Goal: Transaction & Acquisition: Purchase product/service

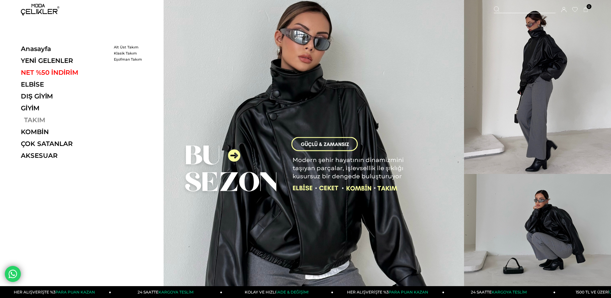
click at [42, 119] on link "TAKIM" at bounding box center [65, 120] width 88 height 8
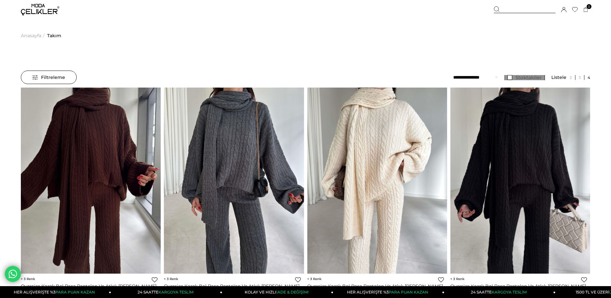
click at [512, 78] on link "Stoktakiler" at bounding box center [524, 77] width 41 height 5
click at [489, 77] on select "**********" at bounding box center [475, 77] width 45 height 13
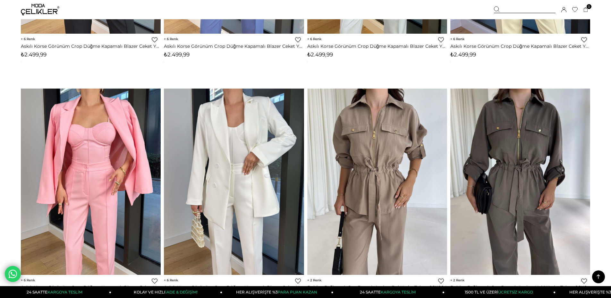
scroll to position [546, 0]
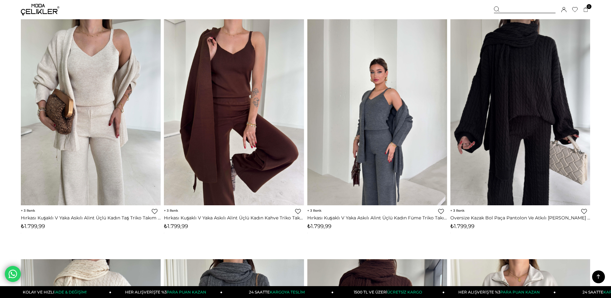
scroll to position [1027, 0]
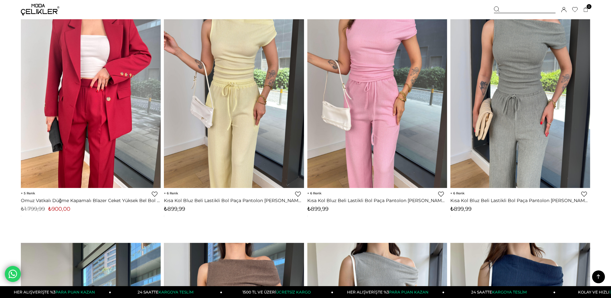
scroll to position [2728, 0]
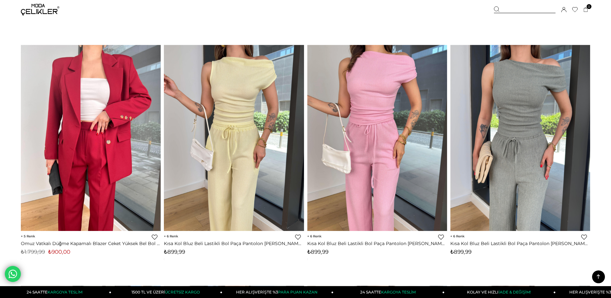
scroll to position [2696, 0]
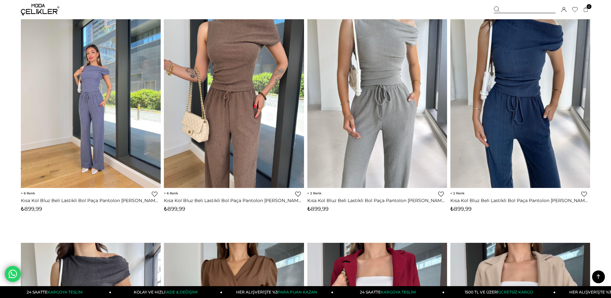
scroll to position [3081, 0]
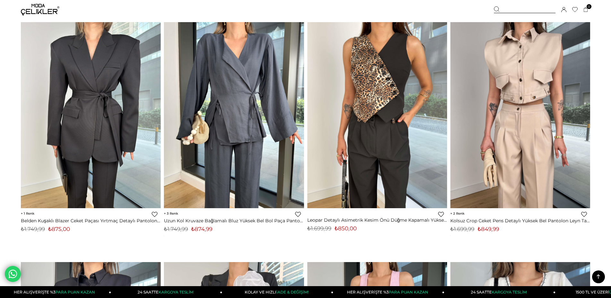
scroll to position [3434, 0]
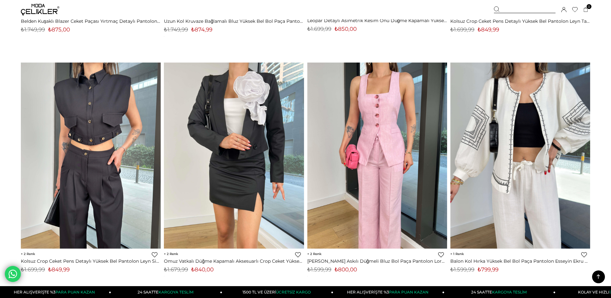
scroll to position [3626, 0]
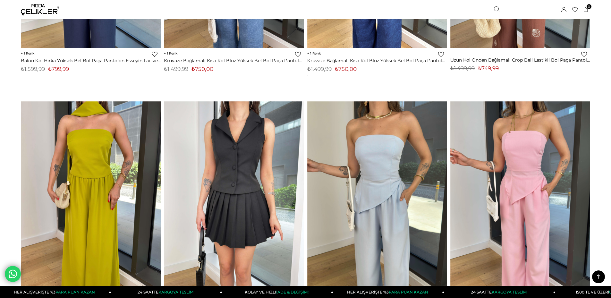
scroll to position [4075, 0]
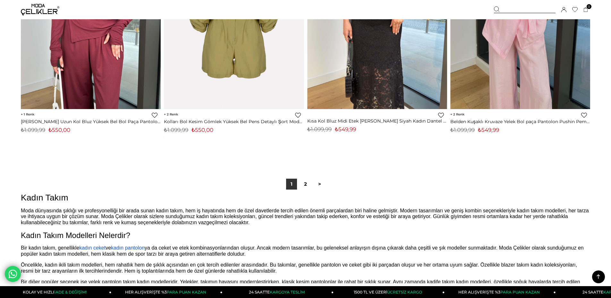
scroll to position [4813, 0]
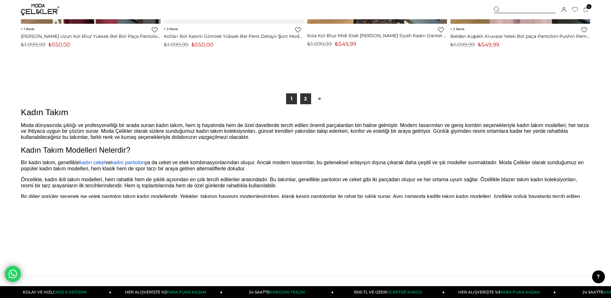
click at [308, 98] on link "2" at bounding box center [305, 98] width 11 height 11
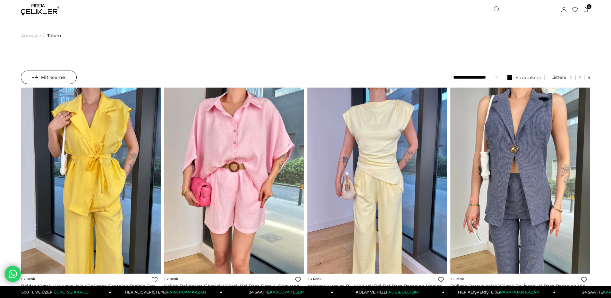
click at [39, 9] on img at bounding box center [40, 10] width 39 height 12
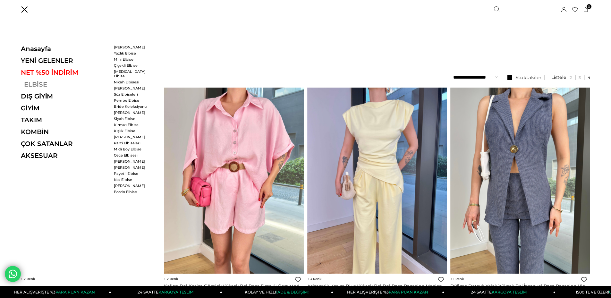
click at [38, 84] on link "ELBİSE" at bounding box center [65, 85] width 88 height 8
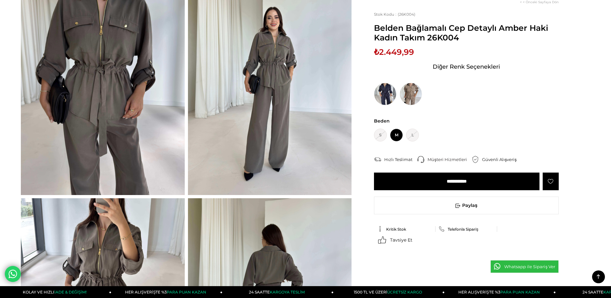
scroll to position [32, 0]
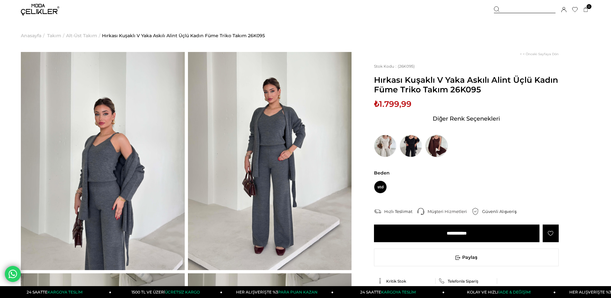
click at [435, 146] on img at bounding box center [437, 146] width 22 height 22
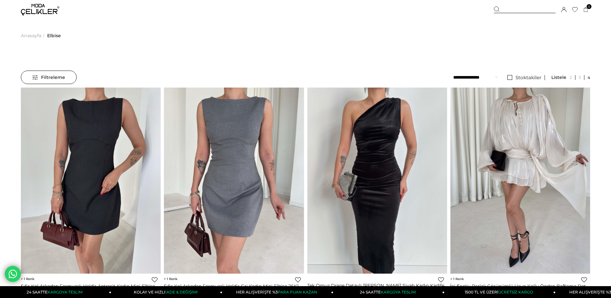
click at [511, 79] on link "Stoktakiler" at bounding box center [524, 77] width 41 height 5
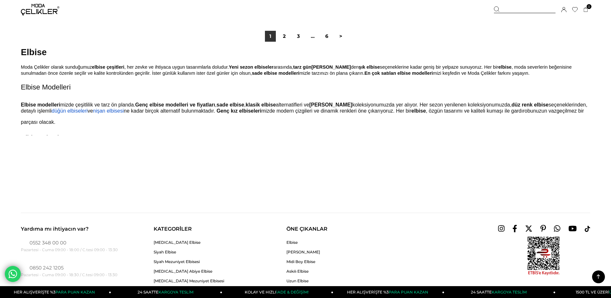
scroll to position [4878, 0]
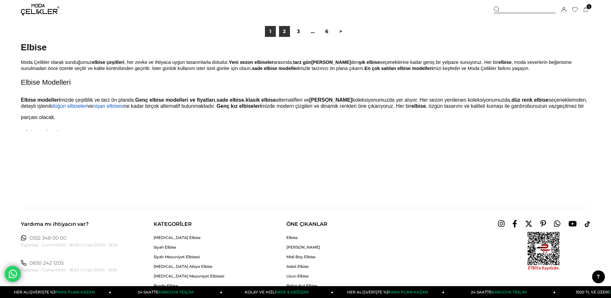
click at [280, 28] on link "2" at bounding box center [284, 31] width 11 height 11
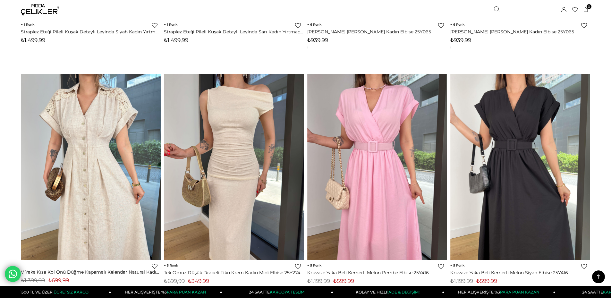
scroll to position [4589, 0]
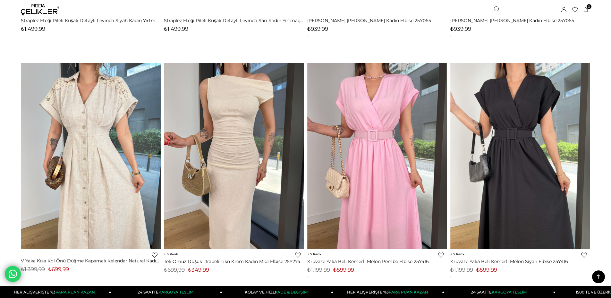
click at [599, 276] on icon at bounding box center [599, 277] width 8 height 8
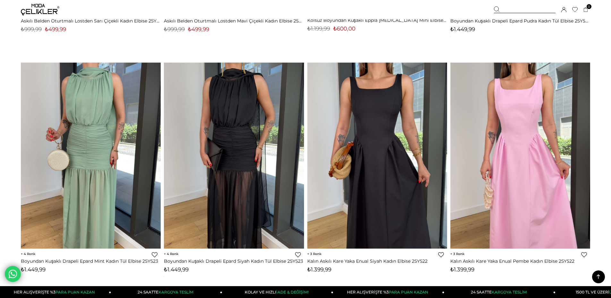
scroll to position [0, 0]
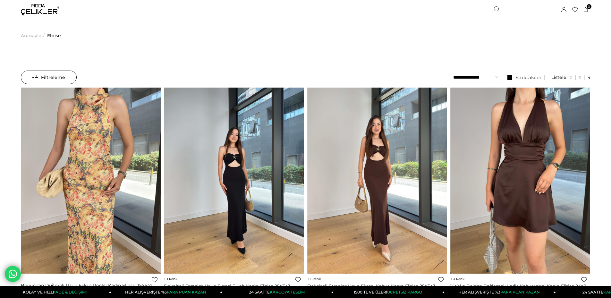
click at [29, 9] on img at bounding box center [40, 10] width 39 height 12
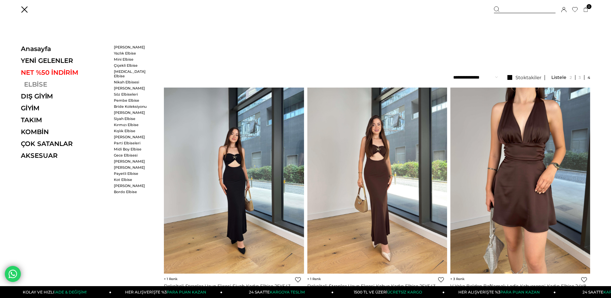
click at [50, 83] on link "ELBİSE" at bounding box center [65, 85] width 88 height 8
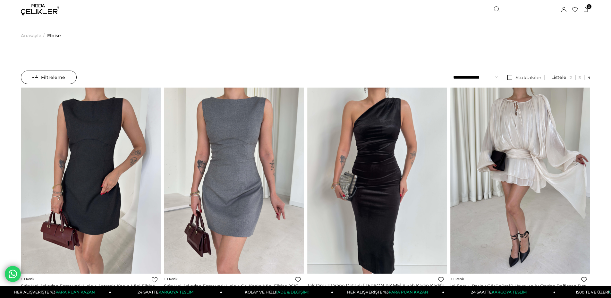
click at [37, 76] on span "Filtreleme" at bounding box center [48, 77] width 33 height 13
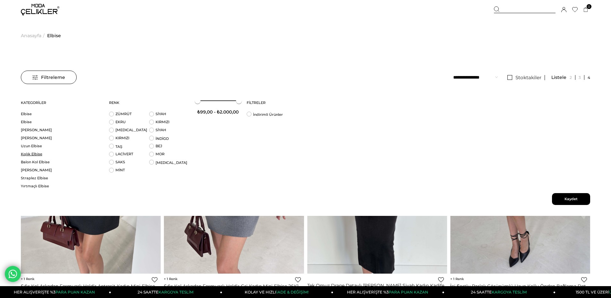
click at [30, 155] on link "Kışlık Elbise" at bounding box center [61, 154] width 80 height 5
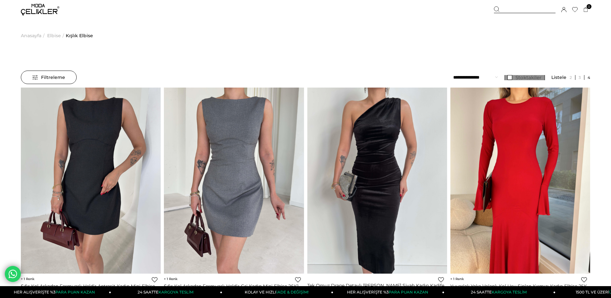
click at [519, 79] on span "Stoktakiler" at bounding box center [529, 77] width 26 height 6
click at [474, 79] on select "**********" at bounding box center [475, 77] width 45 height 13
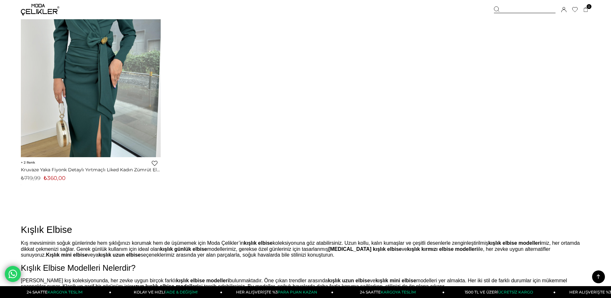
scroll to position [257, 0]
